Goal: Find specific page/section: Find specific page/section

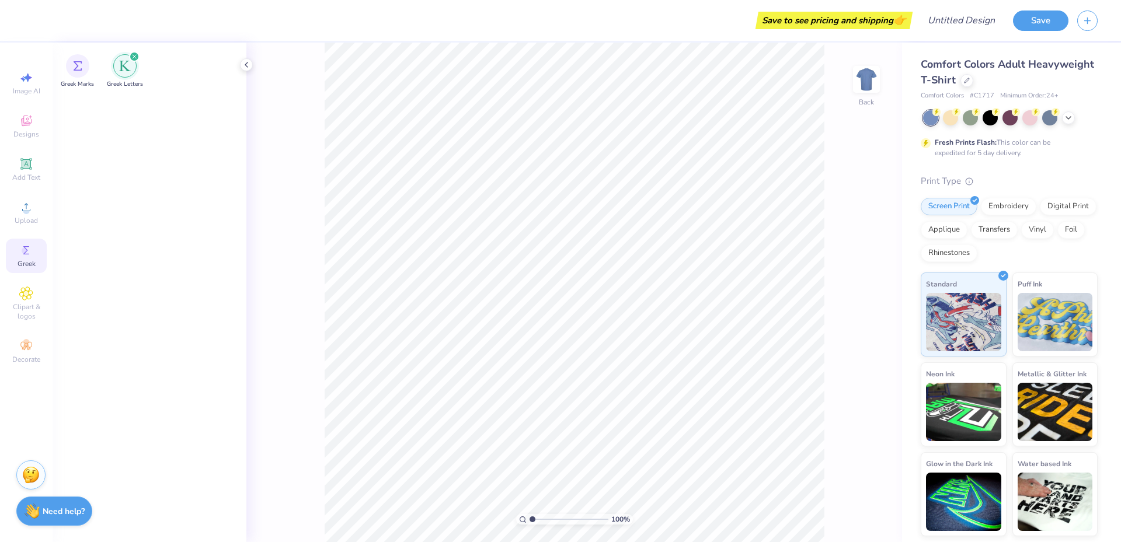
scroll to position [992, 0]
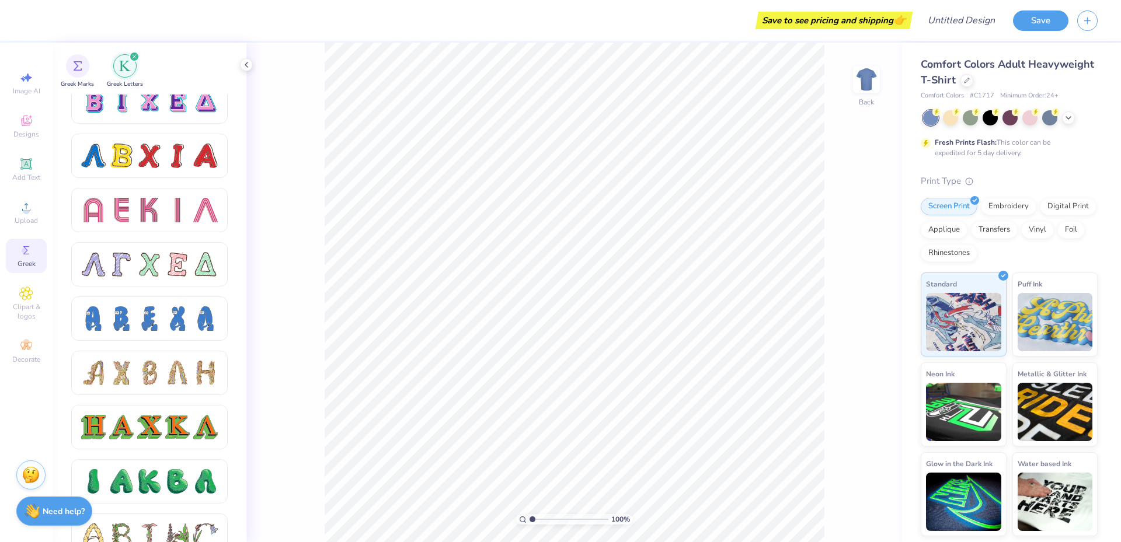
click at [86, 48] on div "Greek Marks Greek Letters" at bounding box center [150, 69] width 194 height 52
click at [85, 54] on div "Greek Marks" at bounding box center [77, 70] width 33 height 34
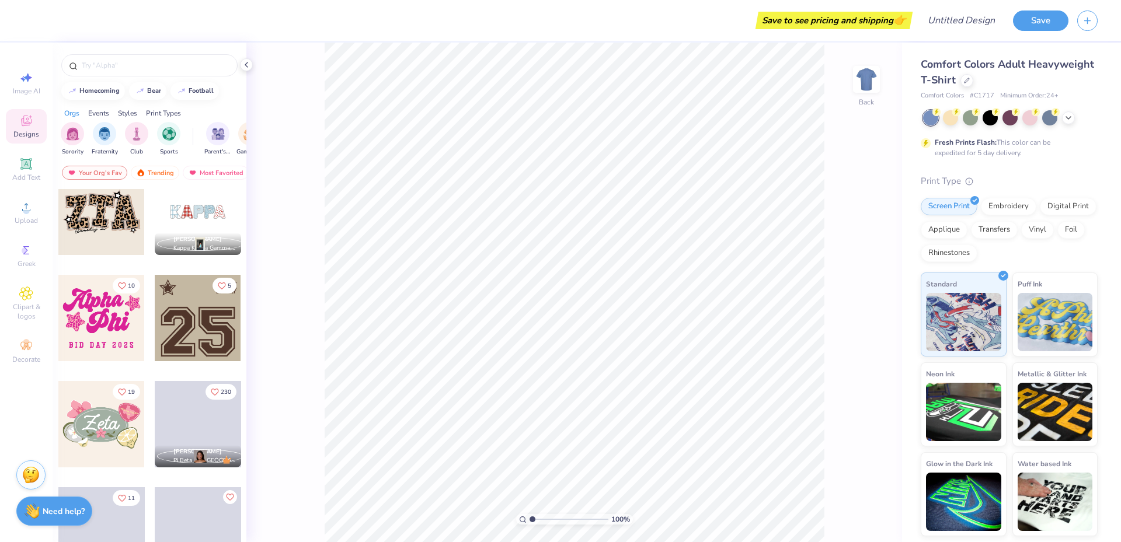
scroll to position [992, 0]
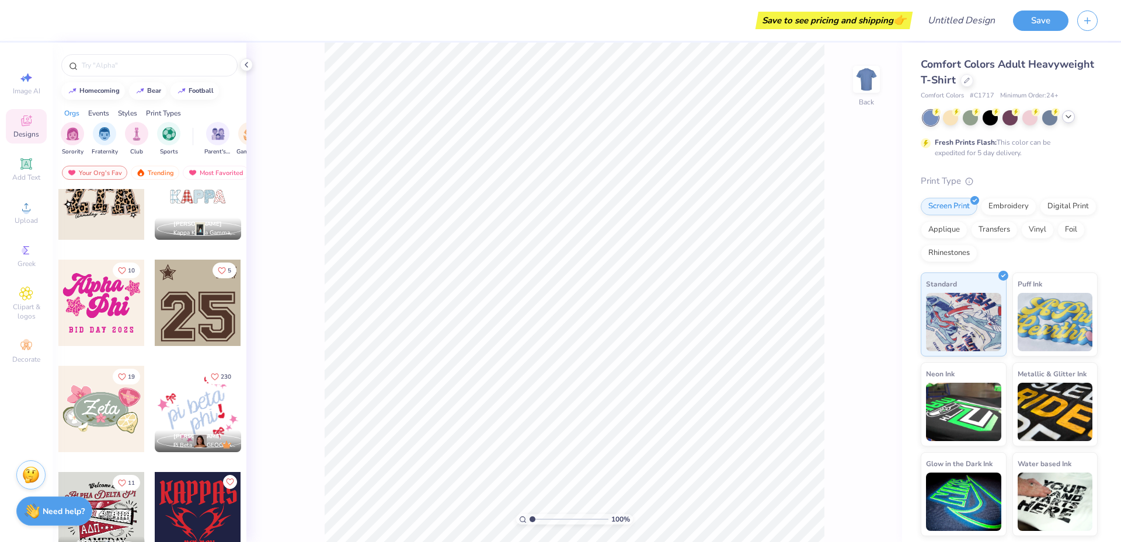
click at [1068, 113] on icon at bounding box center [1067, 116] width 9 height 9
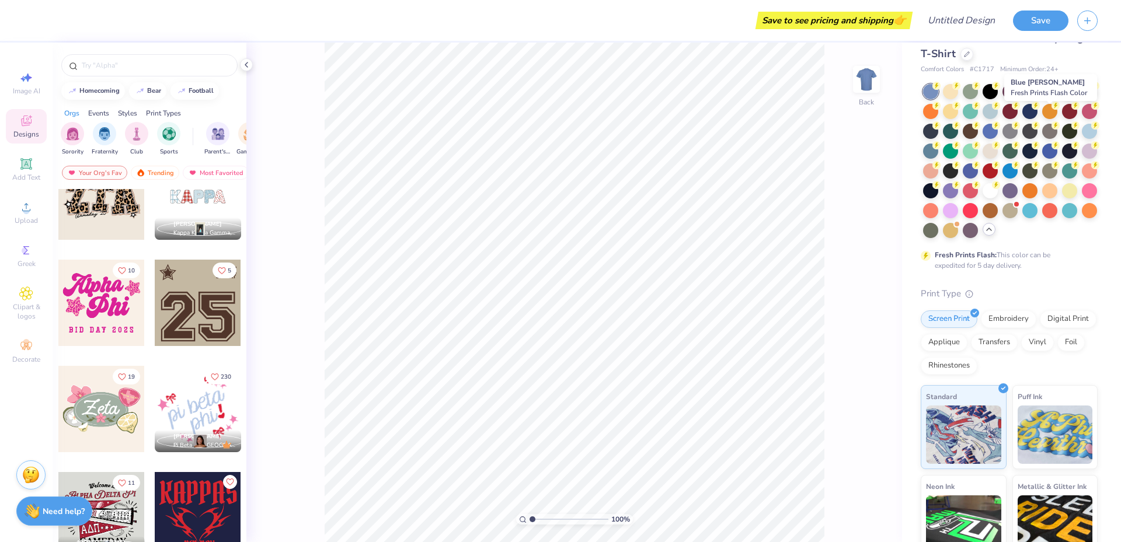
scroll to position [117, 0]
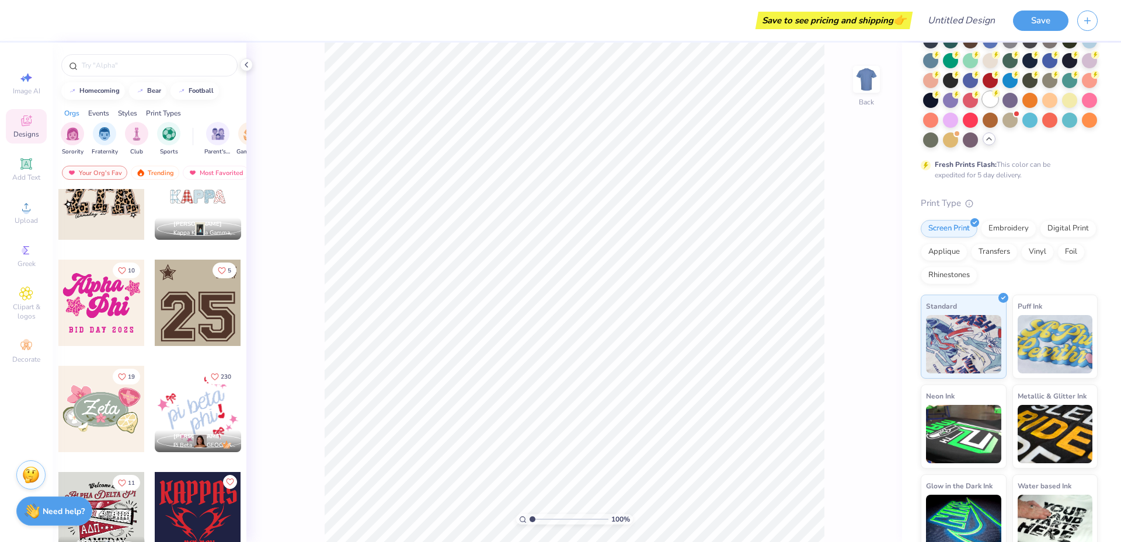
click at [982, 107] on div at bounding box center [989, 99] width 15 height 15
click at [125, 302] on div at bounding box center [101, 303] width 86 height 86
